Goal: Task Accomplishment & Management: Manage account settings

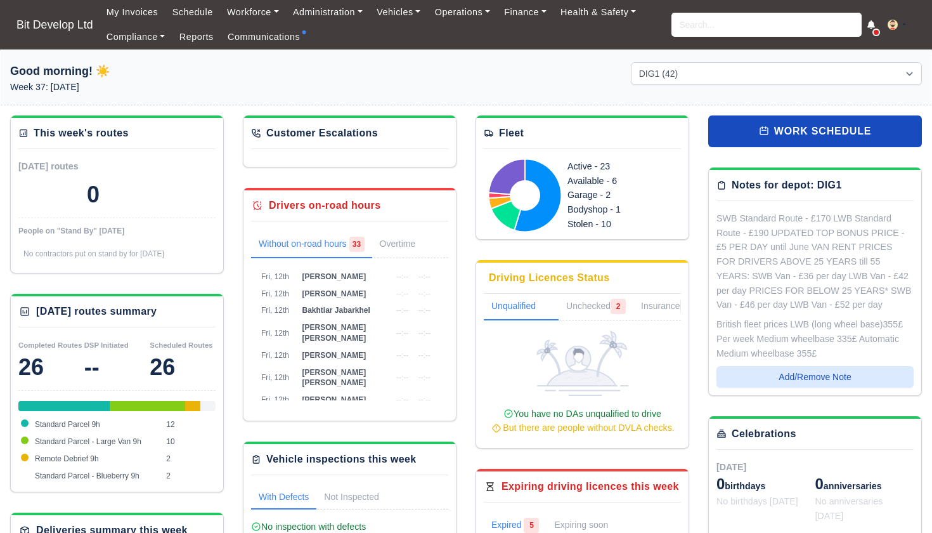
select select "2"
click at [525, 13] on link "Finance" at bounding box center [525, 12] width 56 height 25
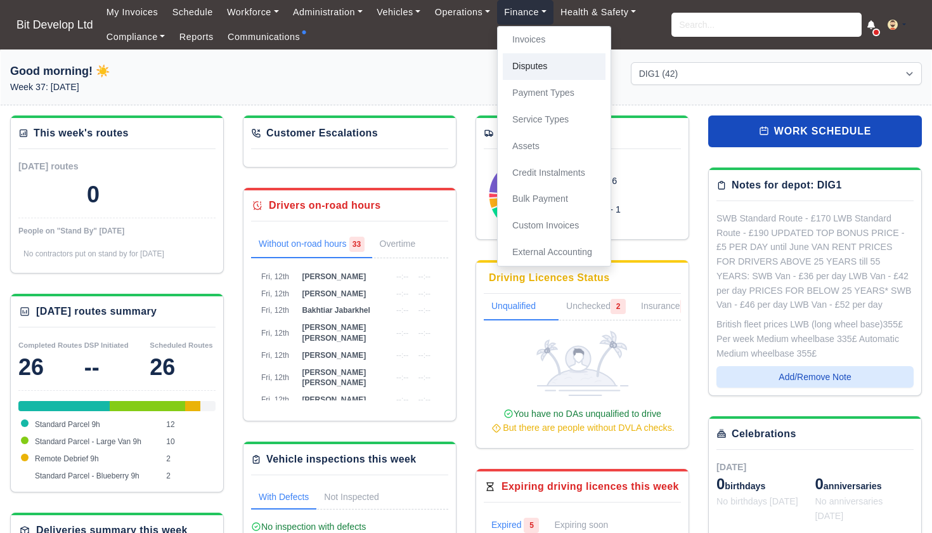
click at [539, 64] on link "Disputes" at bounding box center [554, 66] width 103 height 27
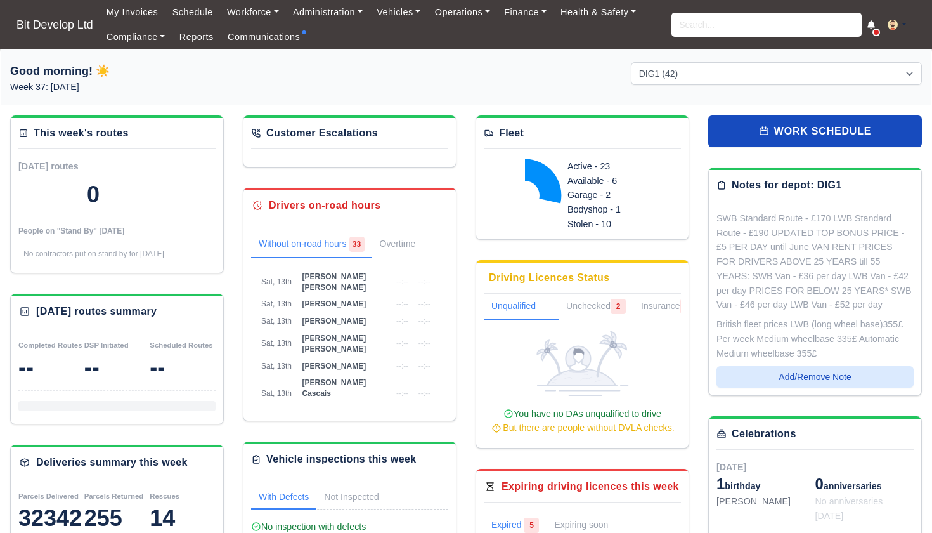
select select "2"
drag, startPoint x: 0, startPoint y: 0, endPoint x: 530, endPoint y: 15, distance: 529.8
click at [530, 15] on link "Finance" at bounding box center [525, 12] width 56 height 25
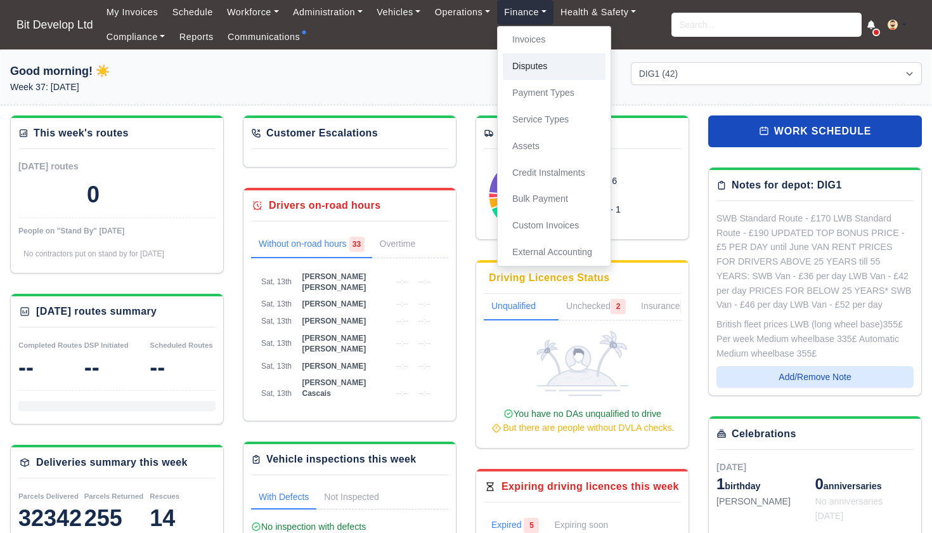
click at [540, 62] on link "Disputes" at bounding box center [554, 66] width 103 height 27
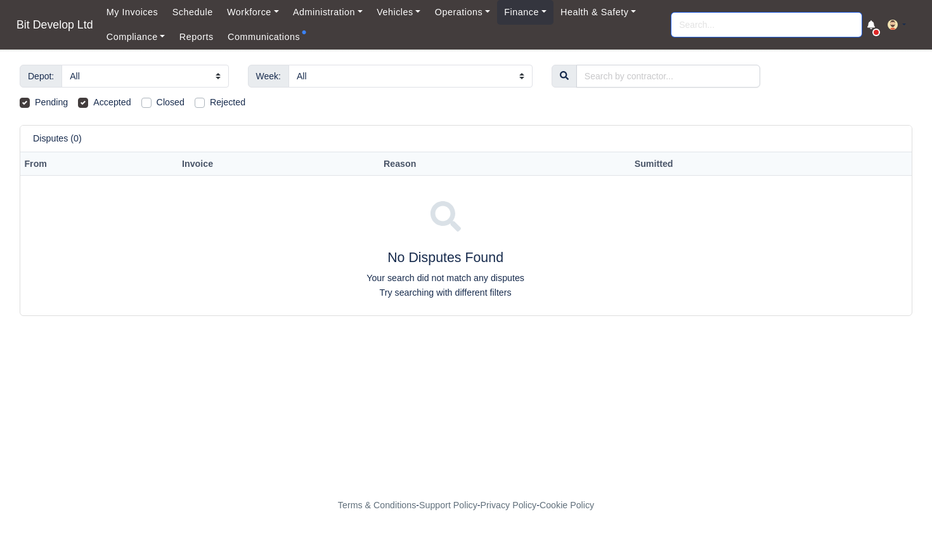
click at [715, 23] on input "search" at bounding box center [767, 25] width 190 height 24
type input "david"
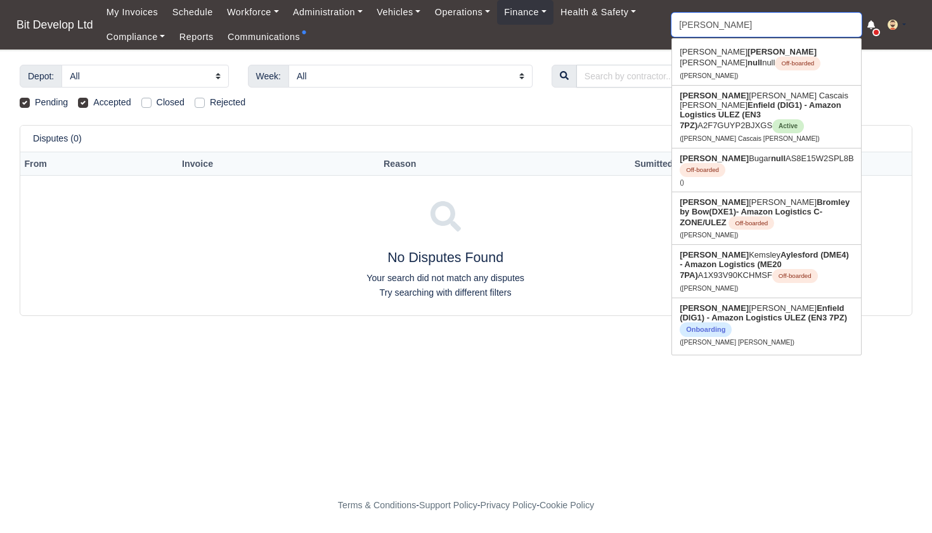
type input "david Andrade Cascais Goncalves"
type input "David"
drag, startPoint x: 715, startPoint y: 46, endPoint x: 721, endPoint y: 97, distance: 51.1
click at [721, 97] on link "David Andrade Cascais Goncalves Enfield (DIG1) - Amazon Logistics ULEZ (EN3 7PZ…" at bounding box center [766, 117] width 189 height 62
type input "[PERSON_NAME] Cascais [PERSON_NAME]"
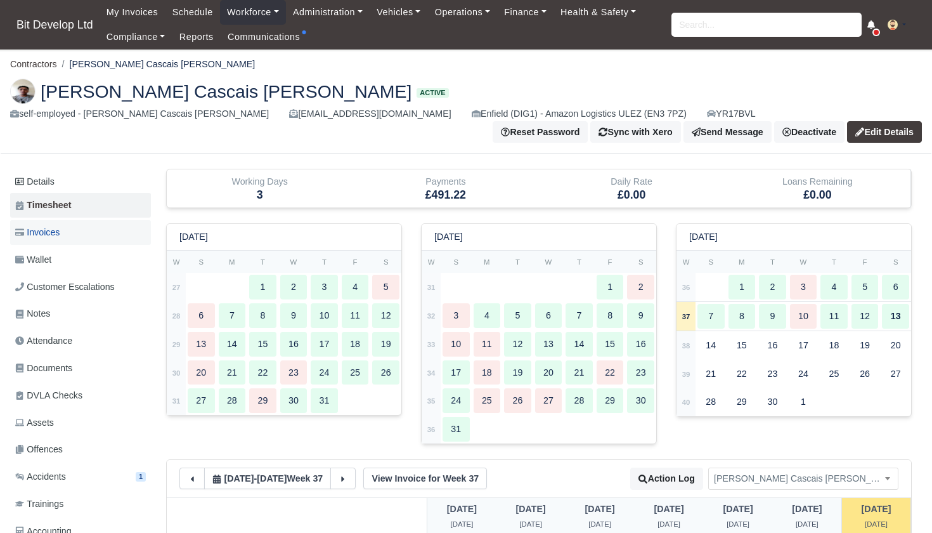
click at [58, 234] on span "Invoices" at bounding box center [37, 232] width 44 height 15
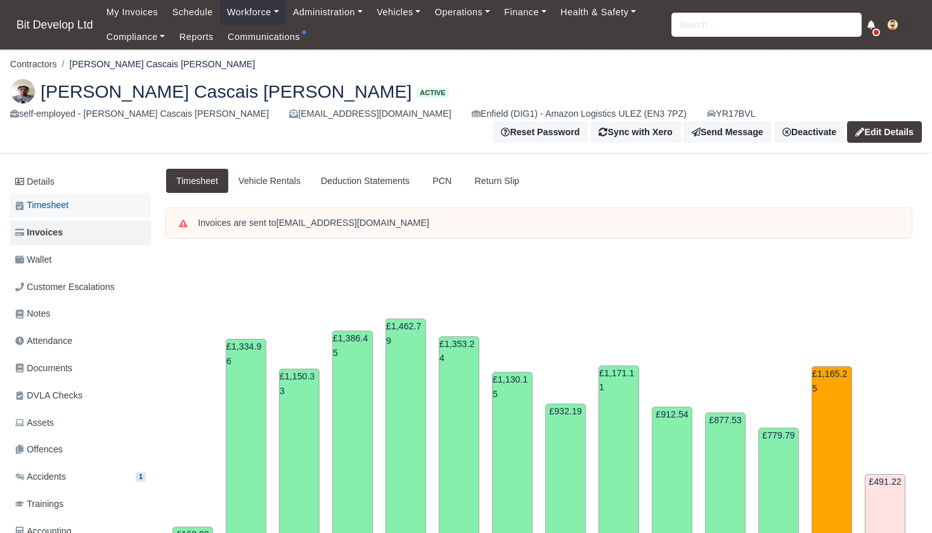
click at [67, 202] on span "Timesheet" at bounding box center [41, 205] width 53 height 15
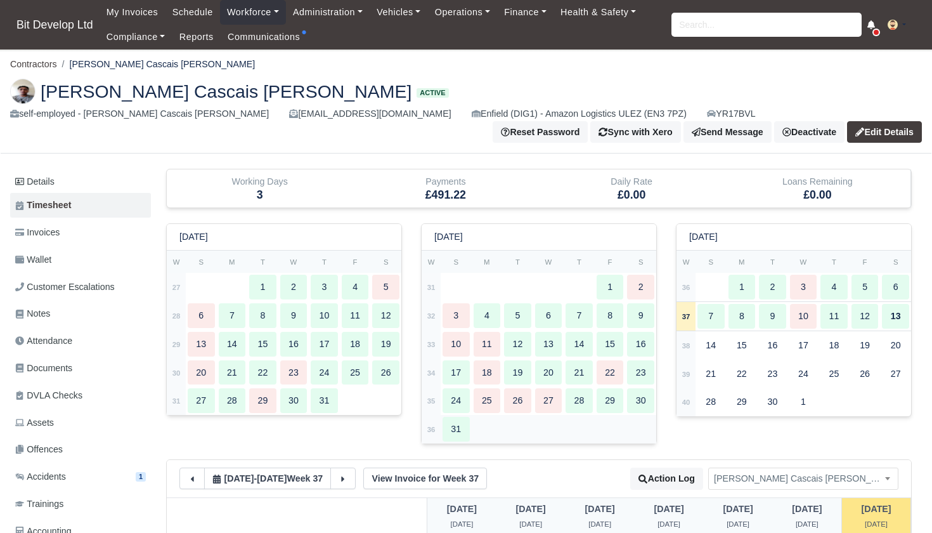
click at [431, 426] on strong "36" at bounding box center [431, 430] width 8 height 8
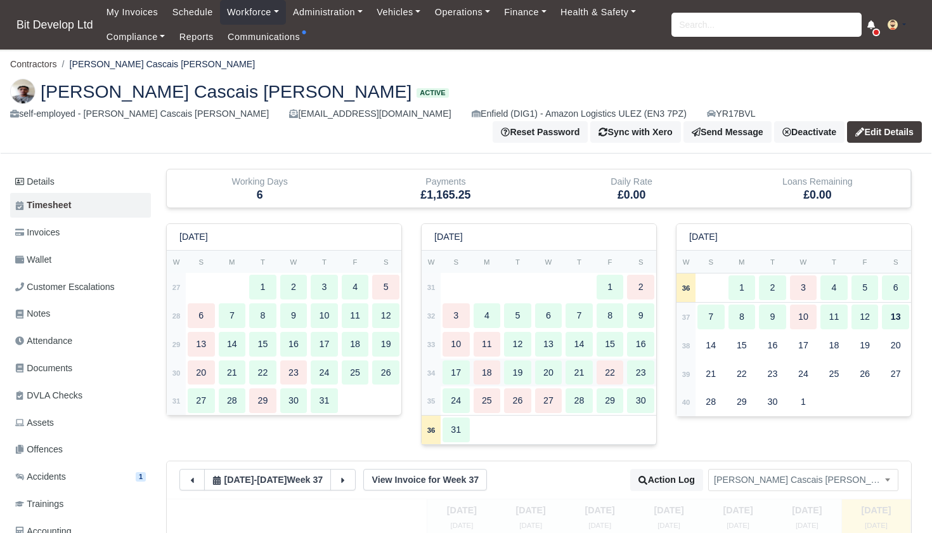
type input "83"
type input "39"
type input "42"
type input "41"
type input "55"
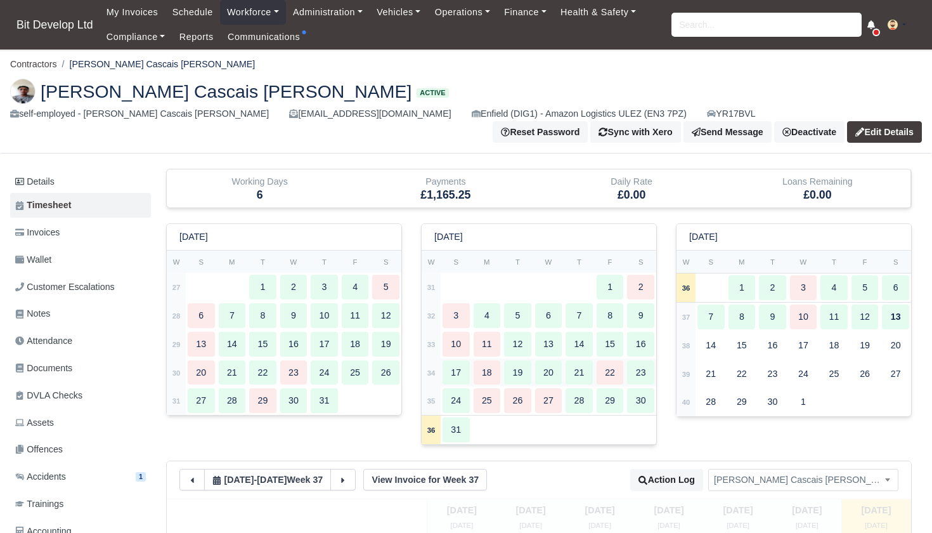
type input "57"
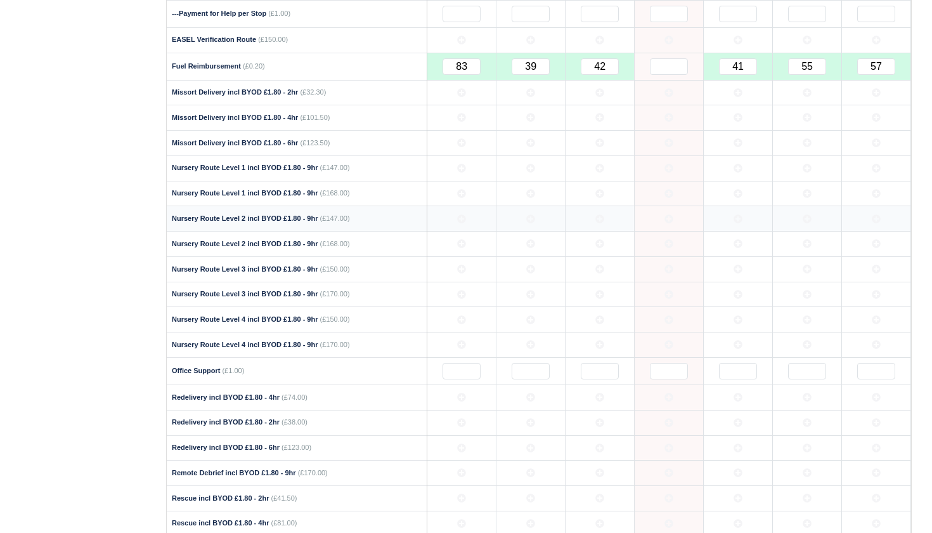
scroll to position [604, 0]
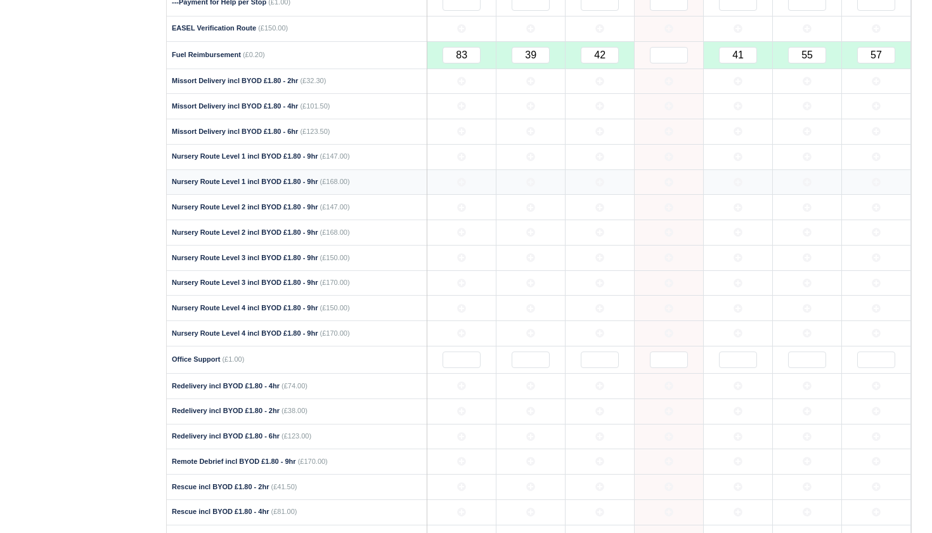
click at [466, 178] on icon at bounding box center [461, 182] width 9 height 9
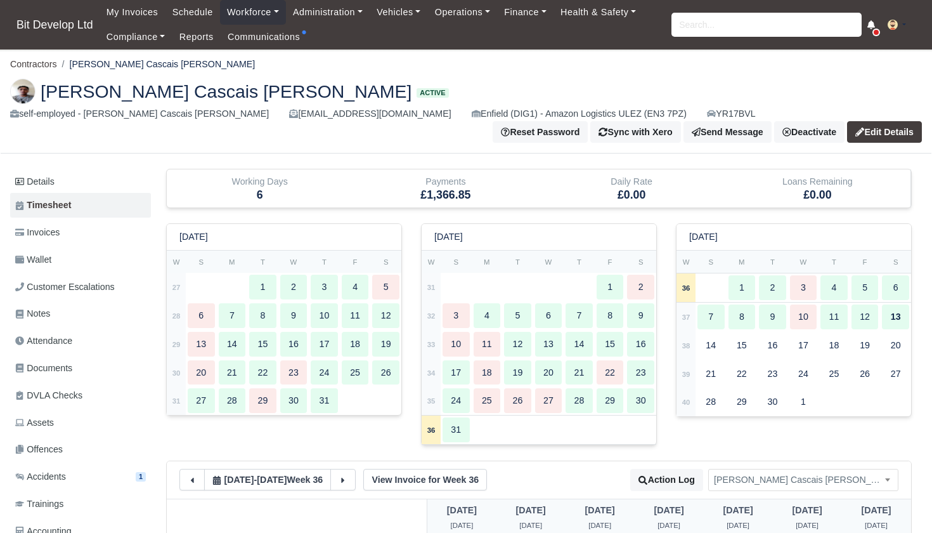
scroll to position [0, 0]
click at [693, 20] on input "search" at bounding box center [767, 25] width 190 height 24
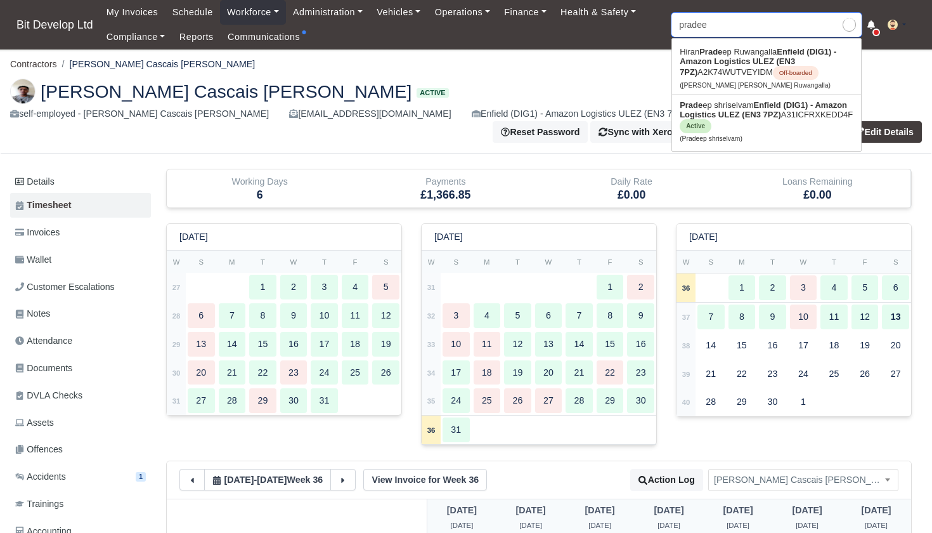
type input "pradeep"
type input "pradeep shriselvam"
type input "Pradeep"
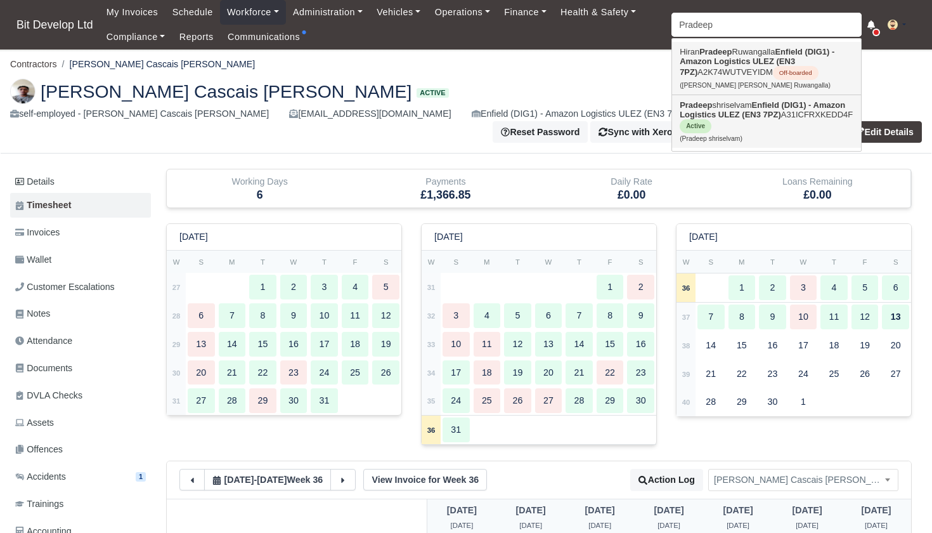
drag, startPoint x: 698, startPoint y: 49, endPoint x: 705, endPoint y: 114, distance: 64.4
click at [705, 114] on strong "Enfield (DIG1) - Amazon Logistics ULEZ (EN3 7PZ)" at bounding box center [763, 109] width 166 height 19
type input "Pradeep shriselvam"
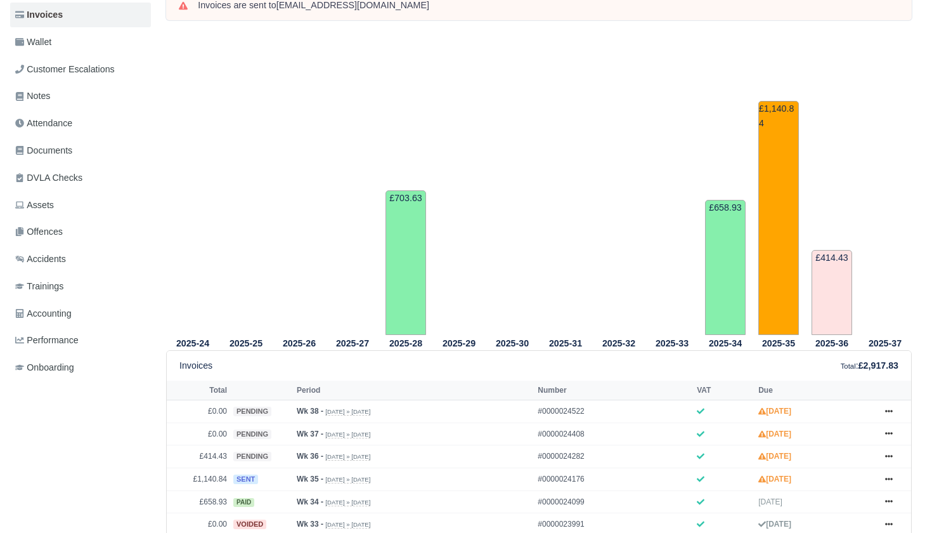
scroll to position [93, 0]
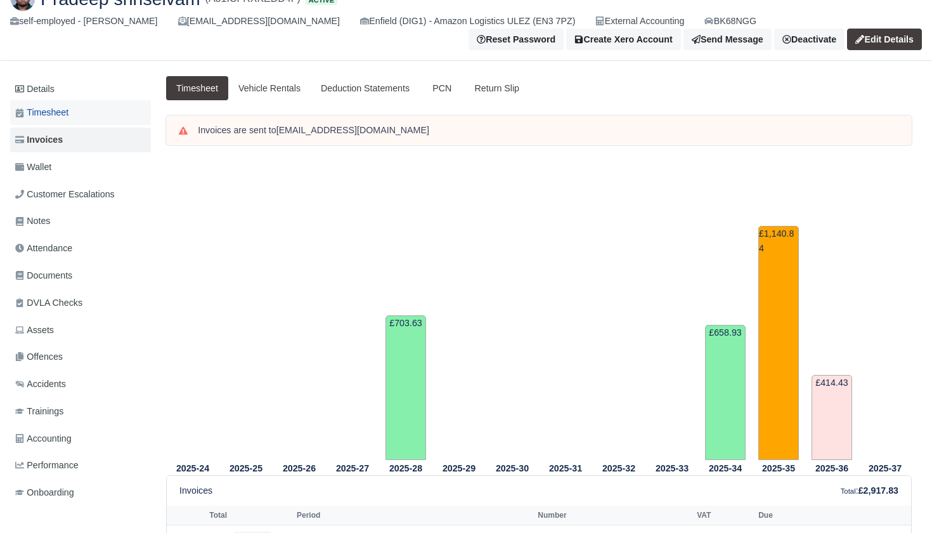
click at [63, 108] on span "Timesheet" at bounding box center [41, 112] width 53 height 15
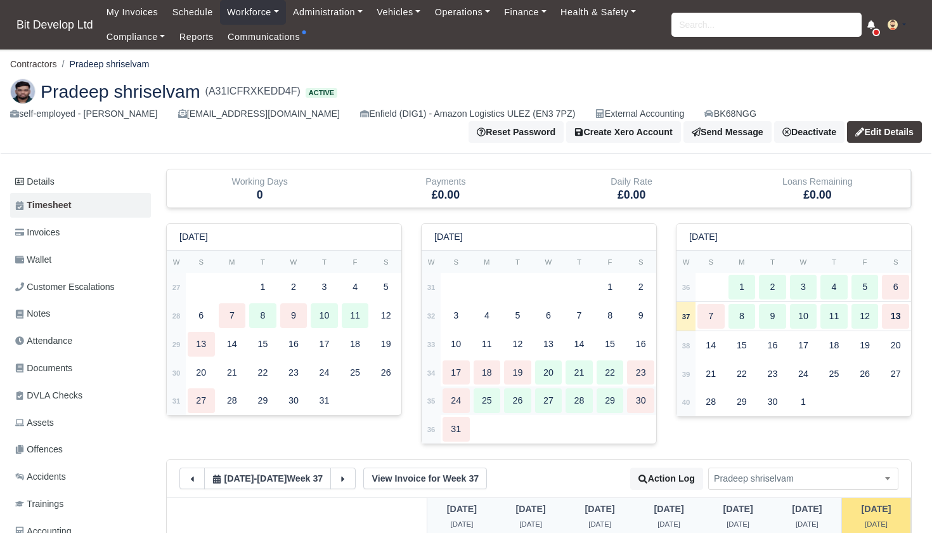
click at [436, 398] on strong "35" at bounding box center [431, 401] width 8 height 8
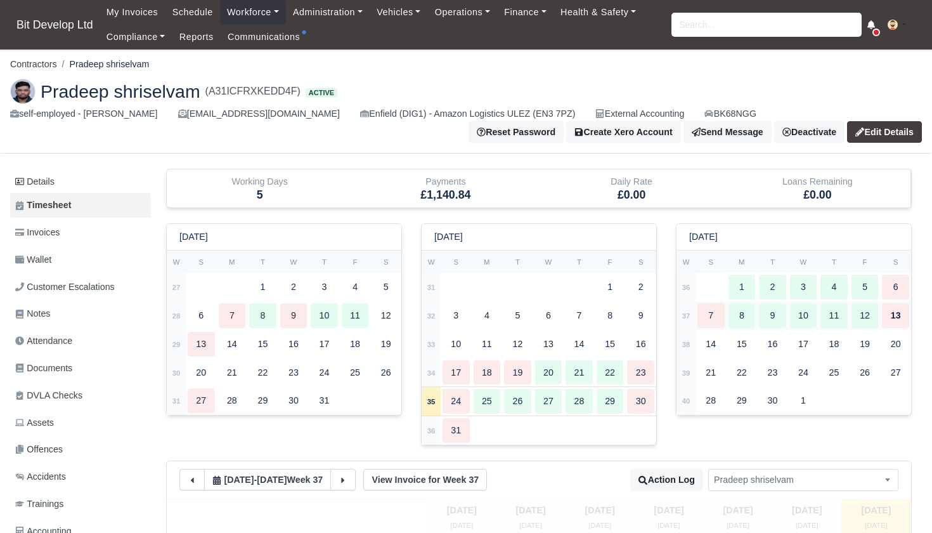
type input "25"
type input "76"
type input "81"
type input "86"
type input "89"
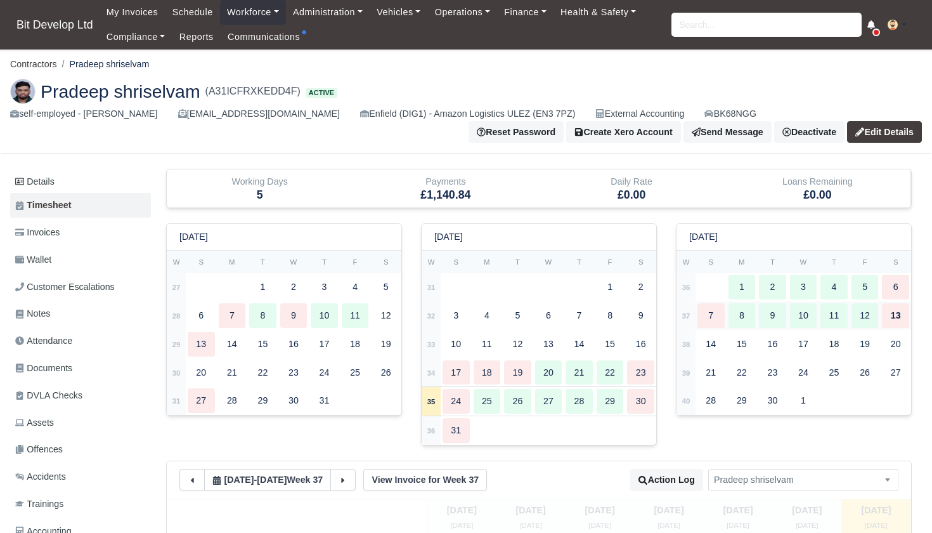
type input "59"
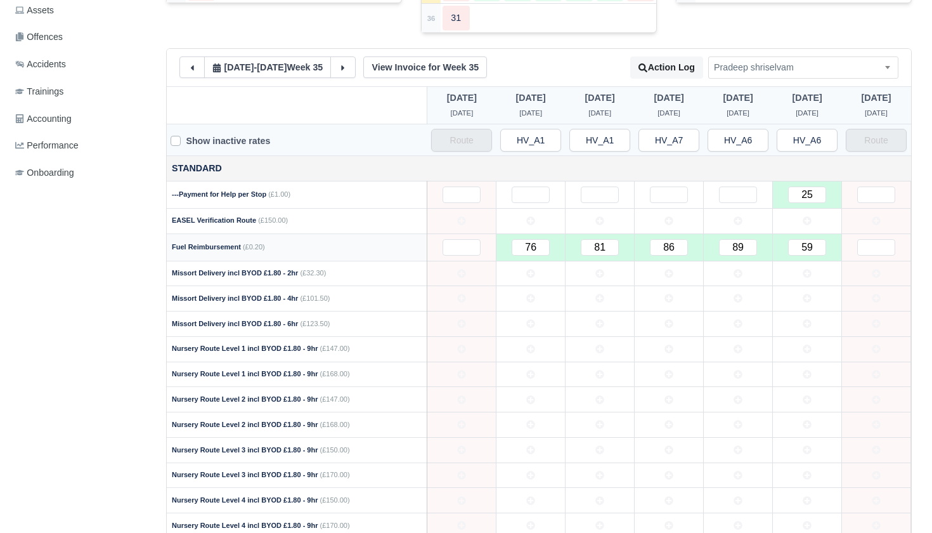
scroll to position [418, 0]
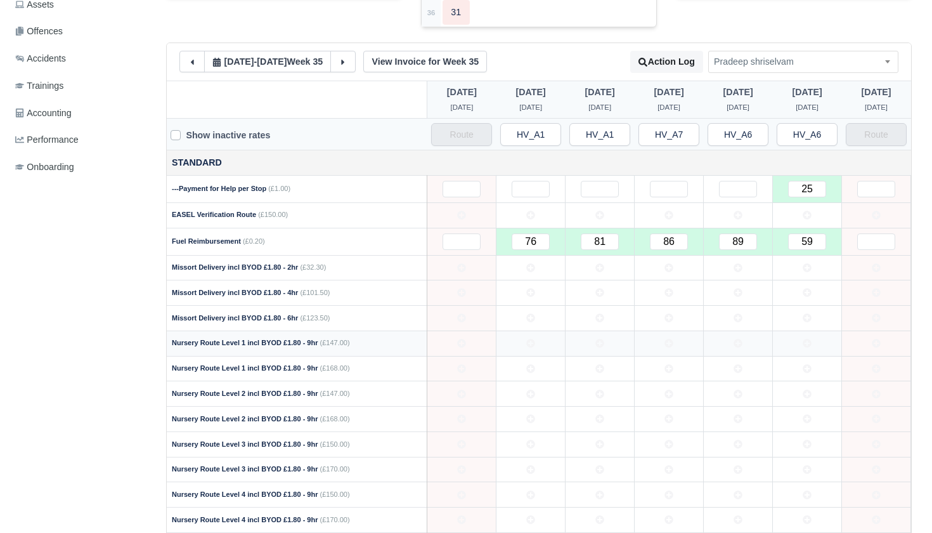
click at [530, 339] on icon at bounding box center [530, 343] width 9 height 9
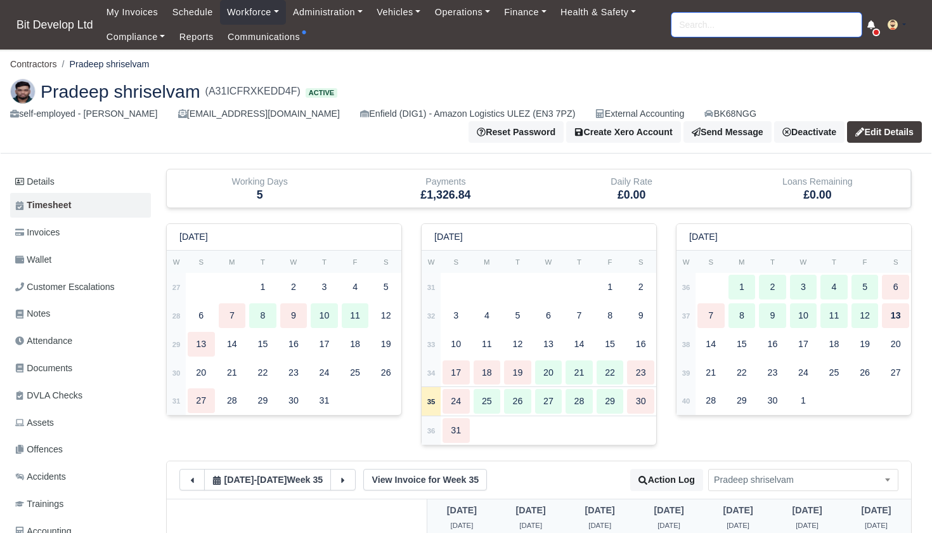
scroll to position [0, 0]
click at [733, 30] on input "search" at bounding box center [767, 25] width 190 height 24
type input "david"
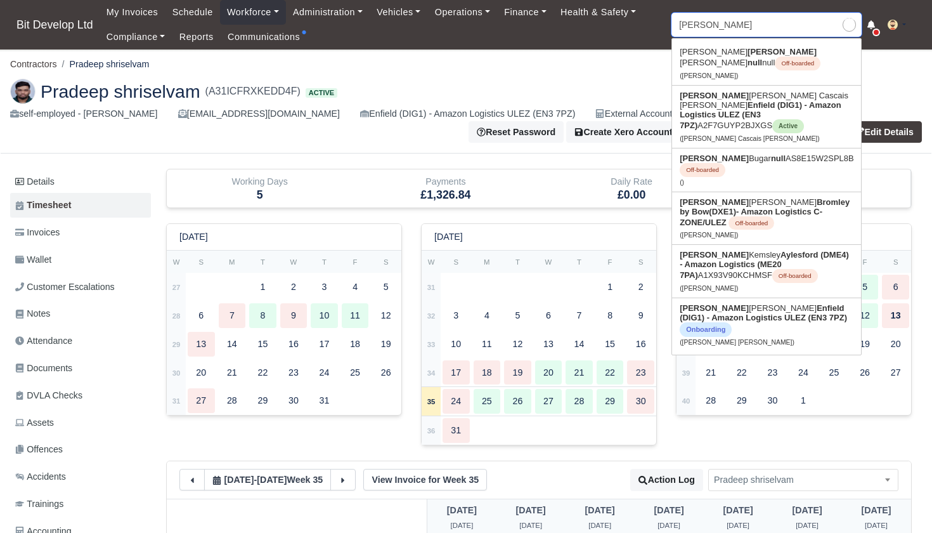
type input "david Andrade Cascais Goncalves"
type input "David"
drag, startPoint x: 733, startPoint y: 30, endPoint x: 752, endPoint y: 113, distance: 84.5
click at [752, 113] on link "David Andrade Cascais Goncalves Enfield (DIG1) - Amazon Logistics ULEZ (EN3 7PZ…" at bounding box center [766, 117] width 189 height 62
type input "[PERSON_NAME] Cascais [PERSON_NAME]"
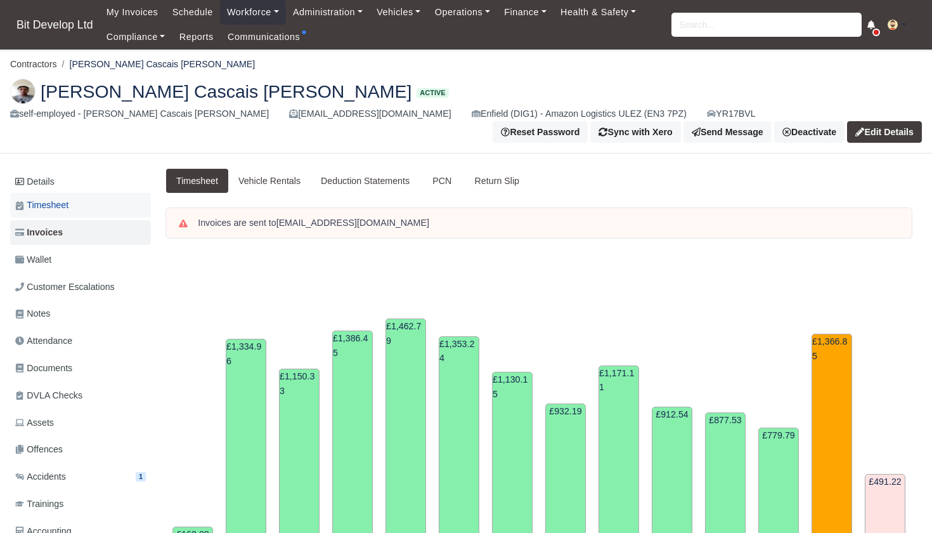
click at [54, 202] on span "Timesheet" at bounding box center [41, 205] width 53 height 15
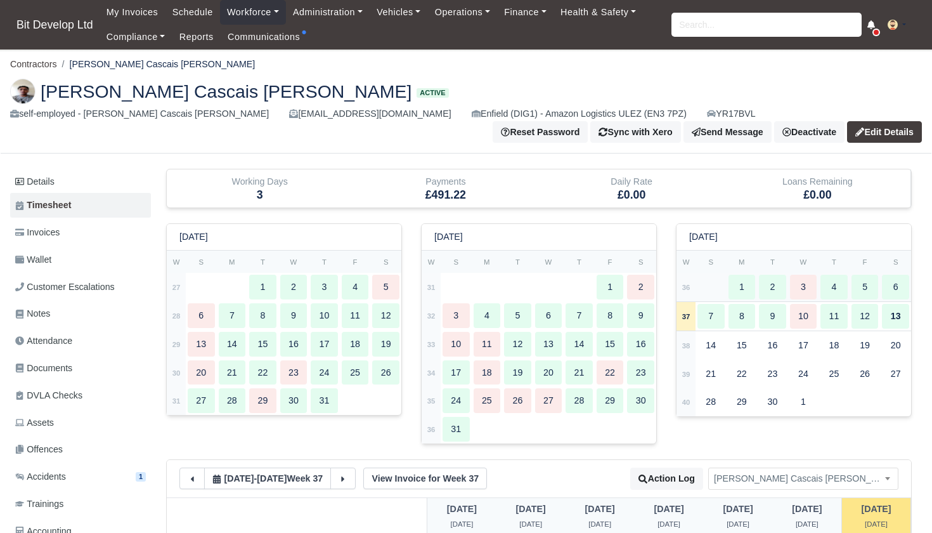
click at [681, 283] on td "36" at bounding box center [686, 287] width 19 height 29
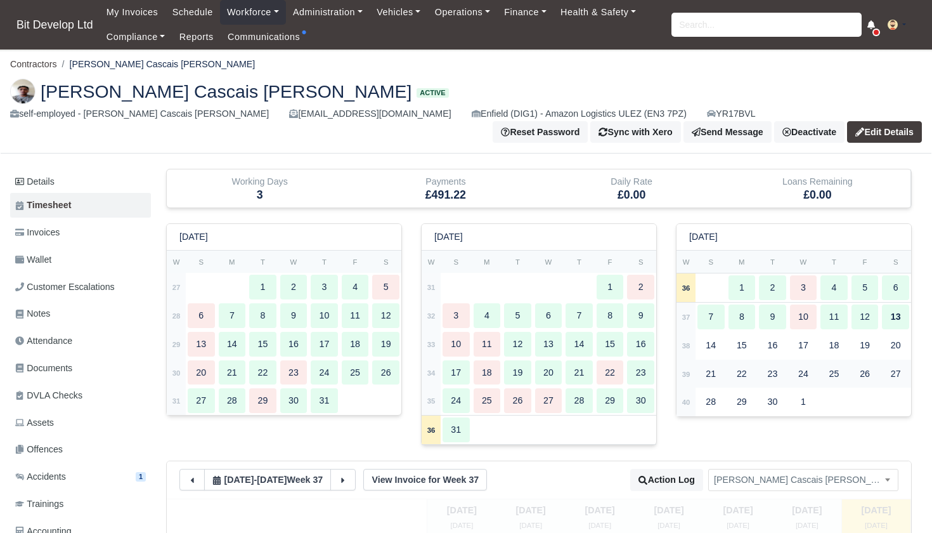
type input "83"
type input "39"
type input "42"
type input "41"
type input "55"
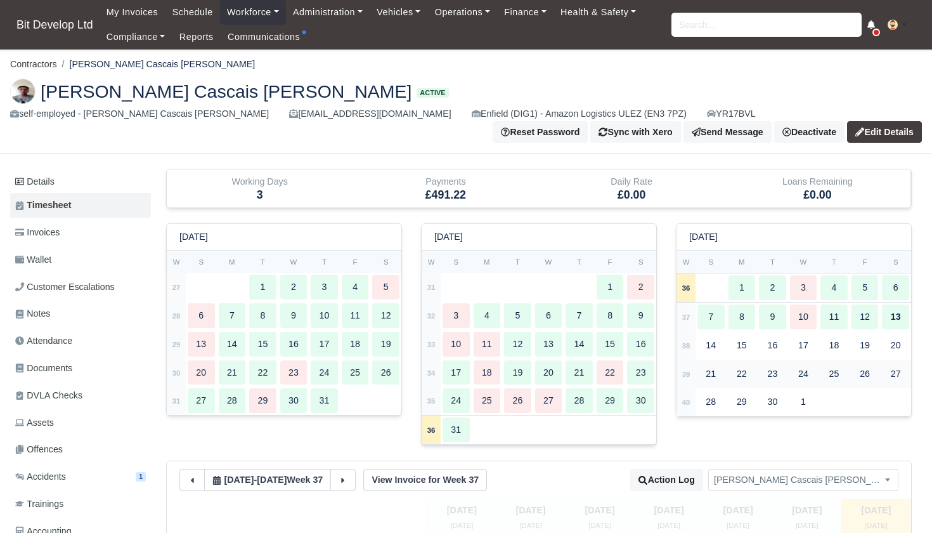
type input "57"
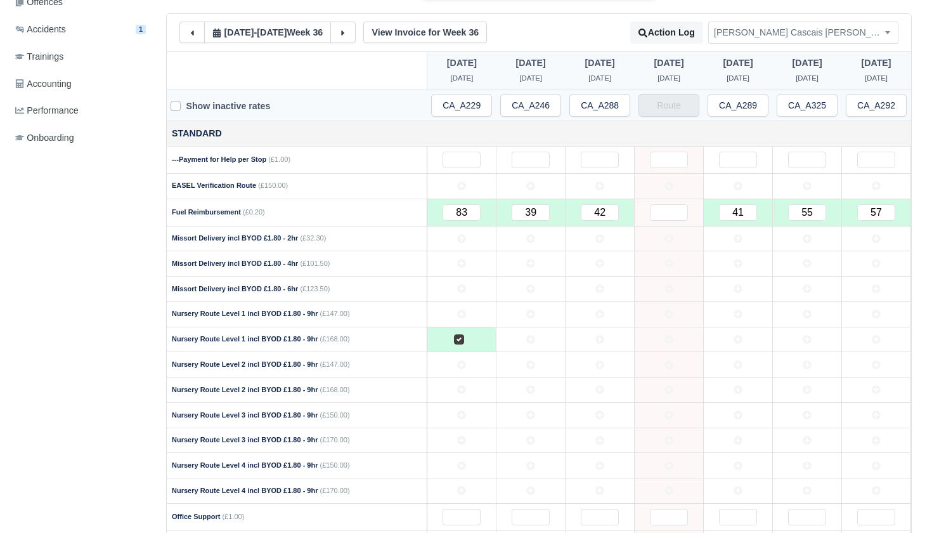
scroll to position [449, 0]
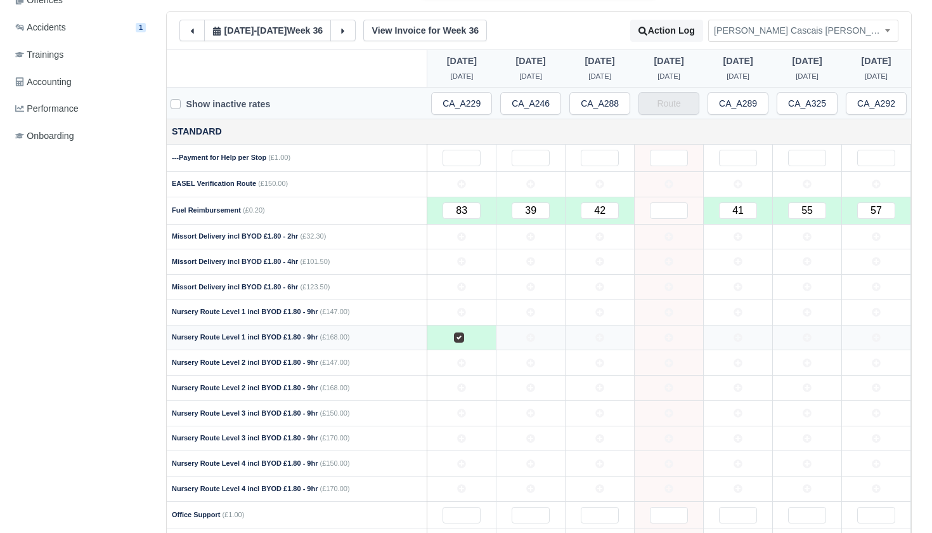
click at [469, 330] on label at bounding box center [469, 330] width 0 height 0
click at [462, 308] on icon at bounding box center [461, 312] width 9 height 9
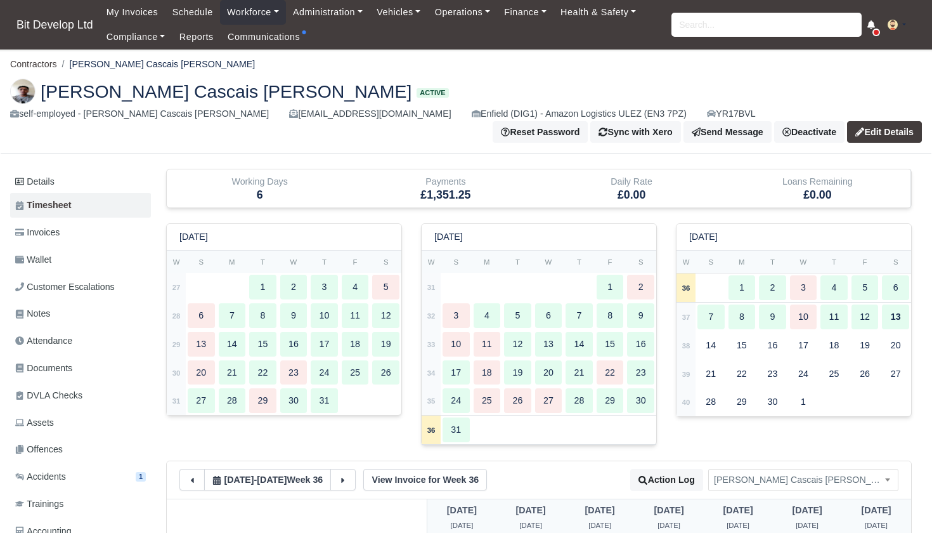
scroll to position [0, 0]
click at [335, 14] on link "Administration" at bounding box center [328, 12] width 84 height 25
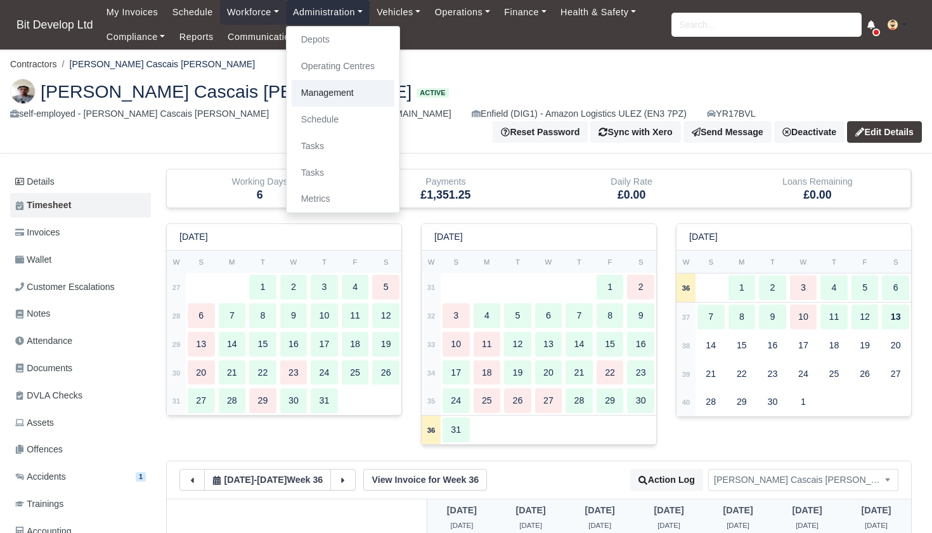
click at [339, 84] on link "Management" at bounding box center [343, 93] width 103 height 27
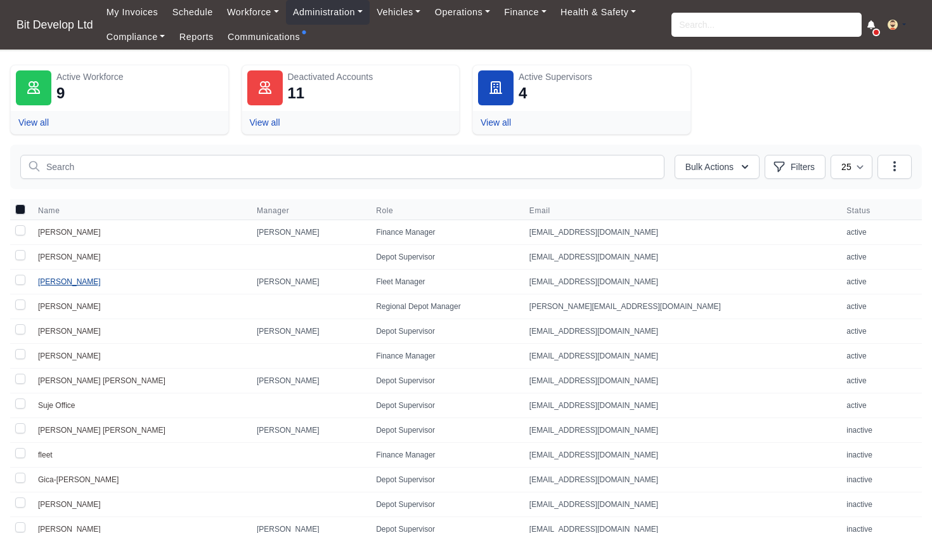
click at [61, 281] on link "[PERSON_NAME]" at bounding box center [69, 281] width 63 height 9
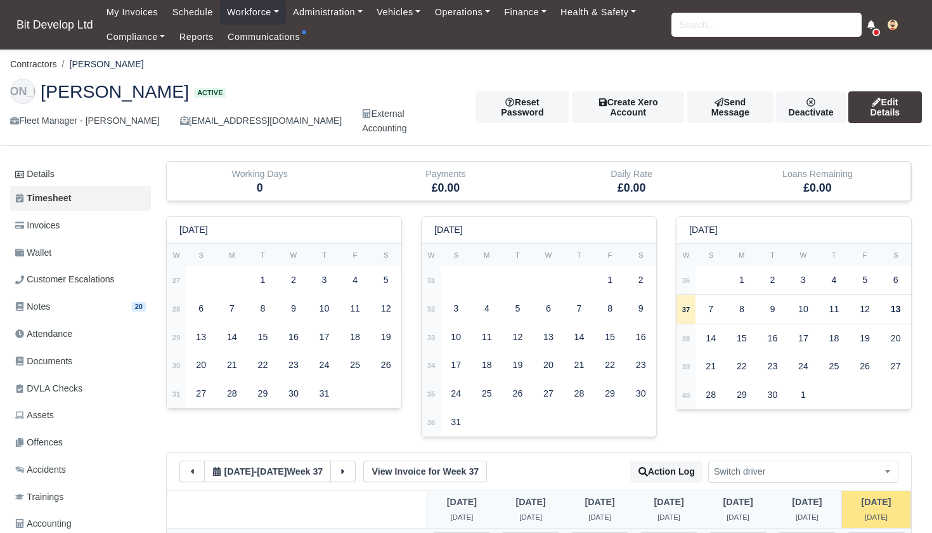
scroll to position [1, 0]
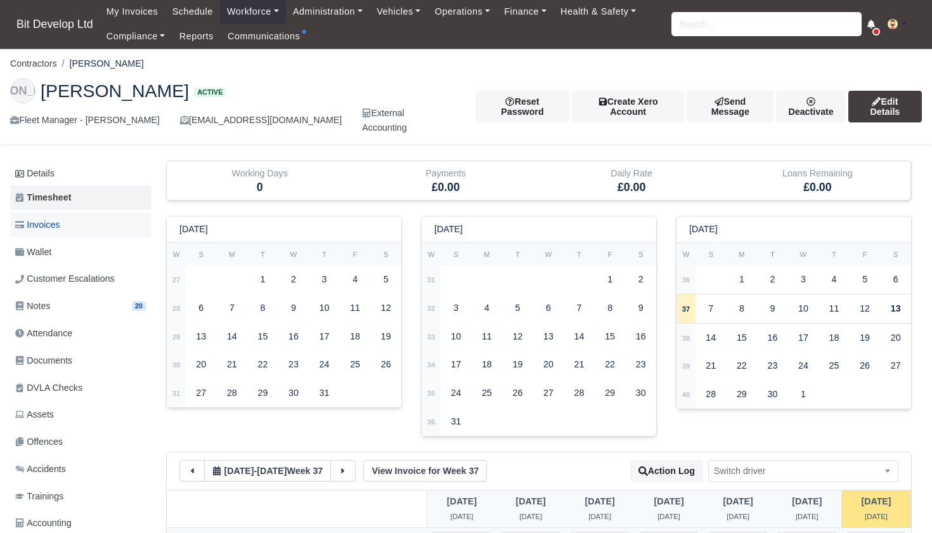
click at [60, 218] on span "Invoices" at bounding box center [37, 225] width 44 height 15
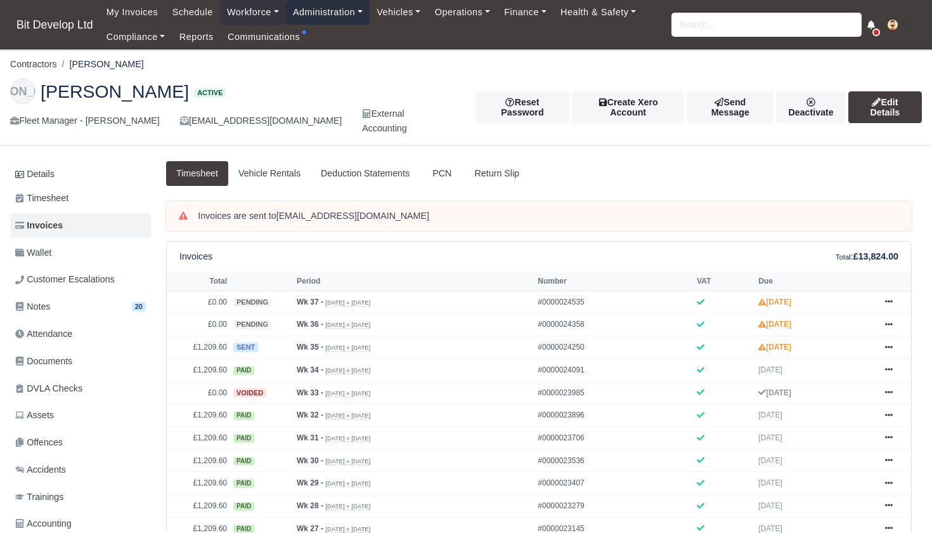
click at [334, 14] on link "Administration" at bounding box center [328, 12] width 84 height 25
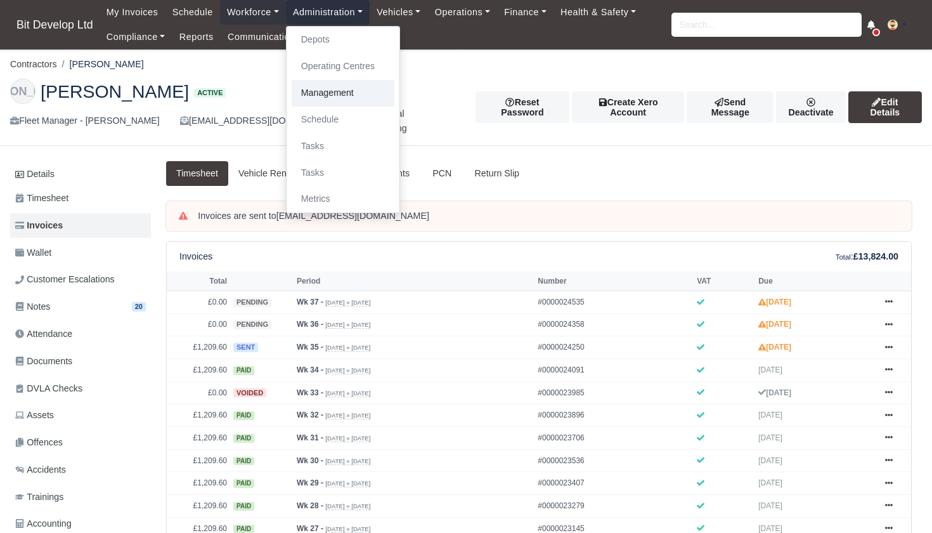
click at [333, 90] on link "Management" at bounding box center [343, 93] width 103 height 27
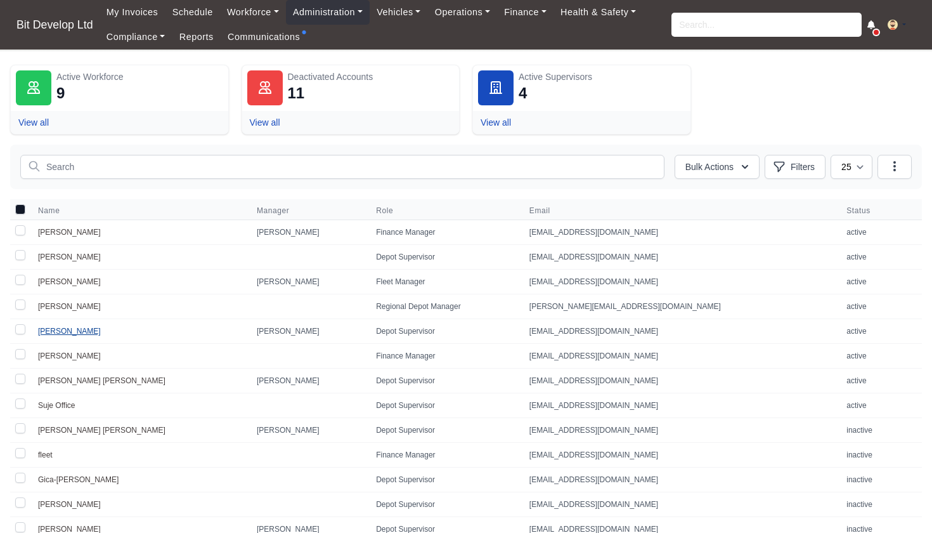
click at [72, 329] on link "[PERSON_NAME]" at bounding box center [69, 331] width 63 height 9
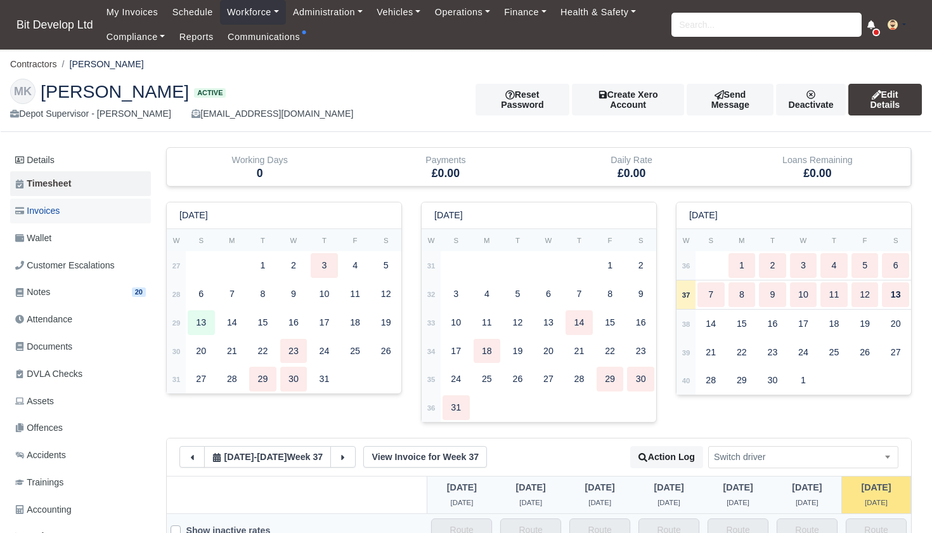
click at [48, 207] on span "Invoices" at bounding box center [37, 211] width 44 height 15
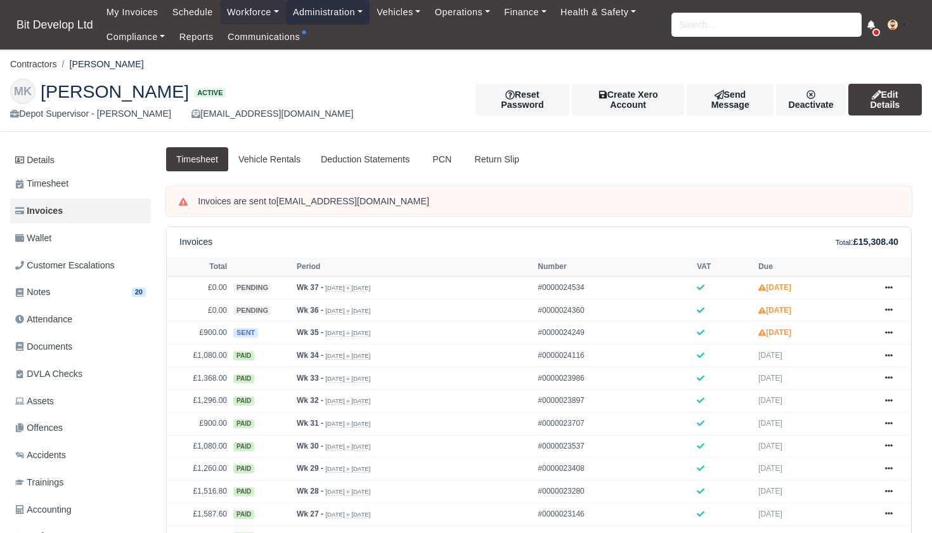
click at [348, 15] on link "Administration" at bounding box center [328, 12] width 84 height 25
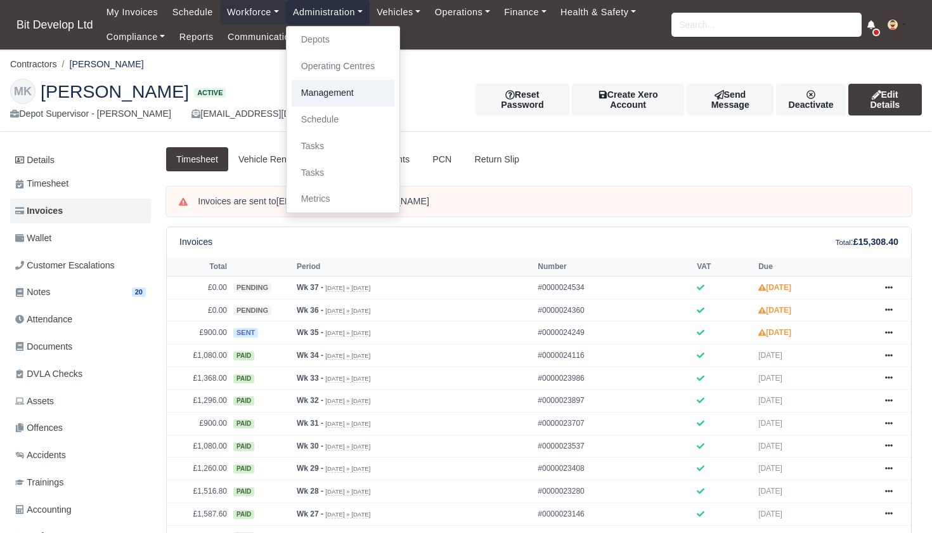
click at [342, 91] on link "Management" at bounding box center [343, 93] width 103 height 27
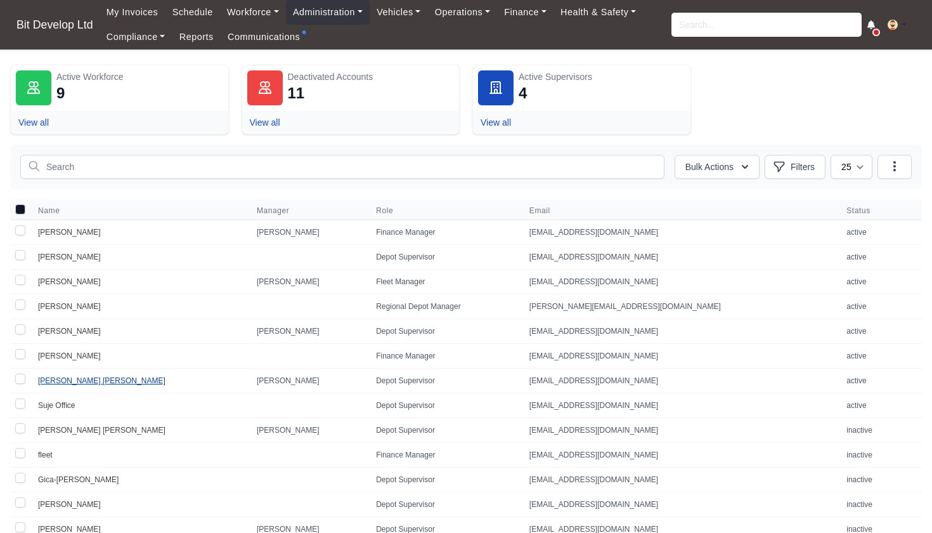
click at [75, 382] on link "[PERSON_NAME] [PERSON_NAME]" at bounding box center [101, 380] width 127 height 9
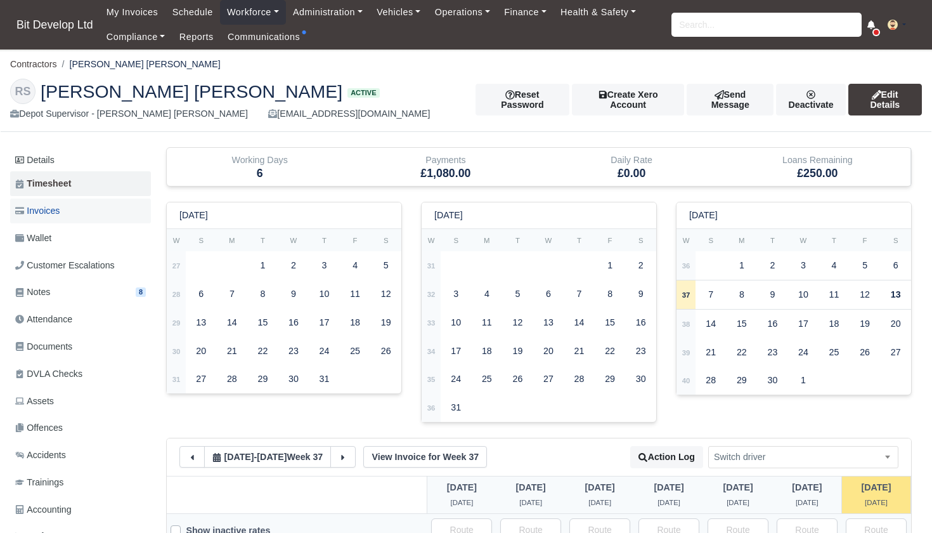
click at [59, 209] on span "Invoices" at bounding box center [37, 211] width 44 height 15
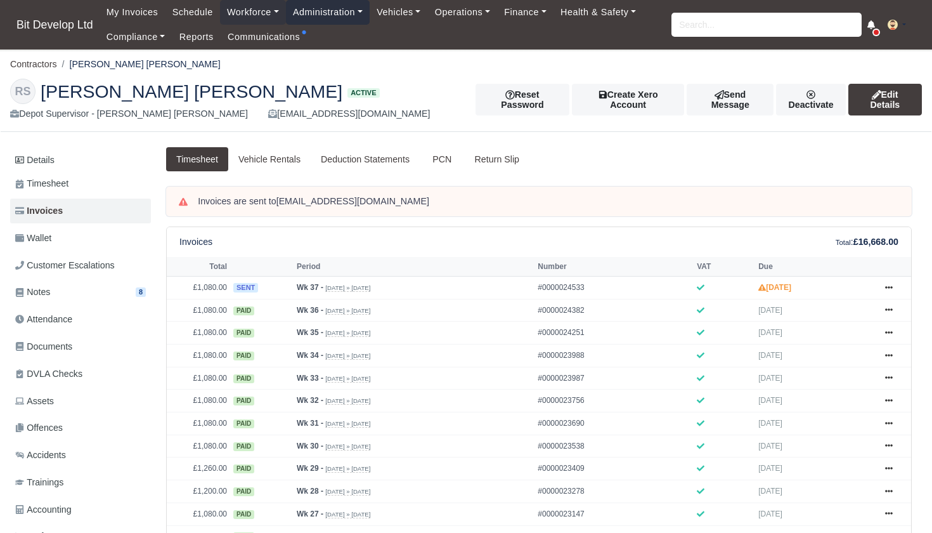
click at [335, 3] on link "Administration" at bounding box center [328, 12] width 84 height 25
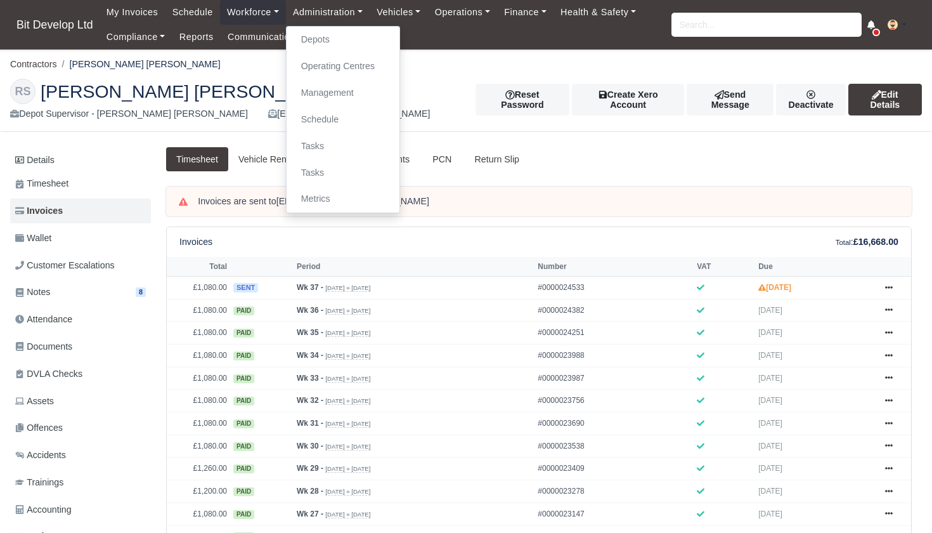
click at [332, 93] on link "Management" at bounding box center [343, 93] width 103 height 27
